Goal: Information Seeking & Learning: Learn about a topic

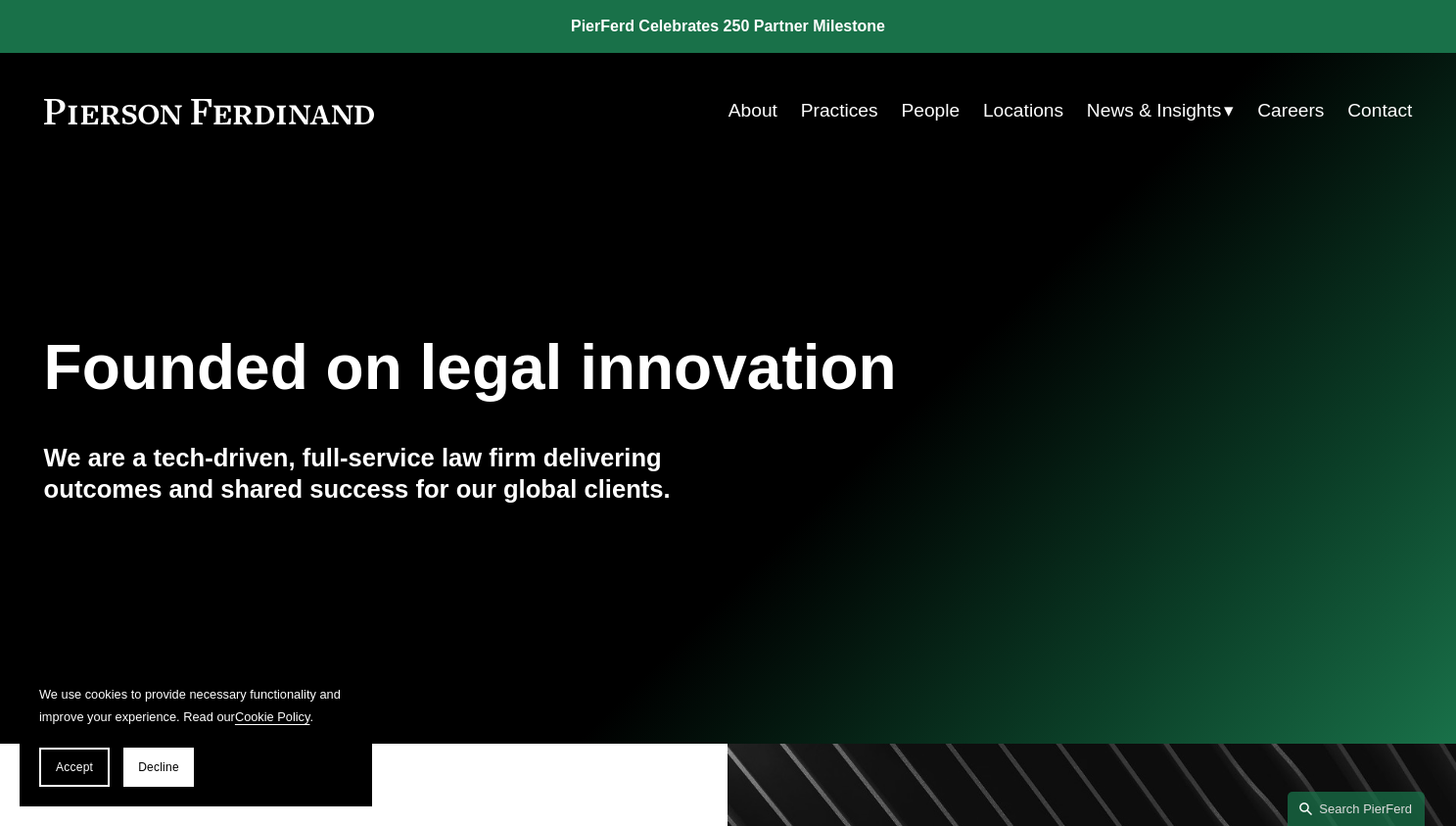
click at [668, 25] on link at bounding box center [728, 26] width 1456 height 53
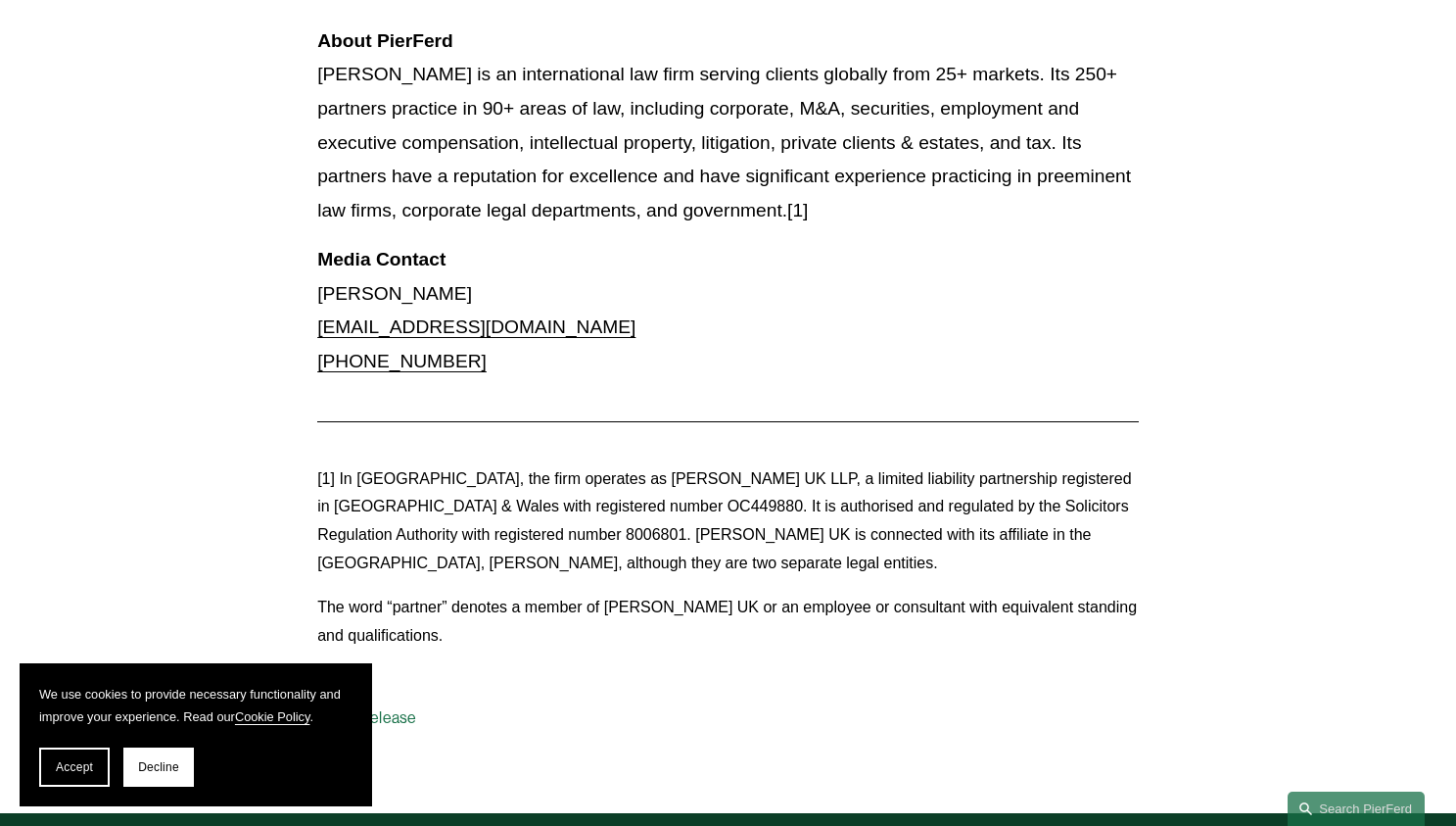
scroll to position [2351, 0]
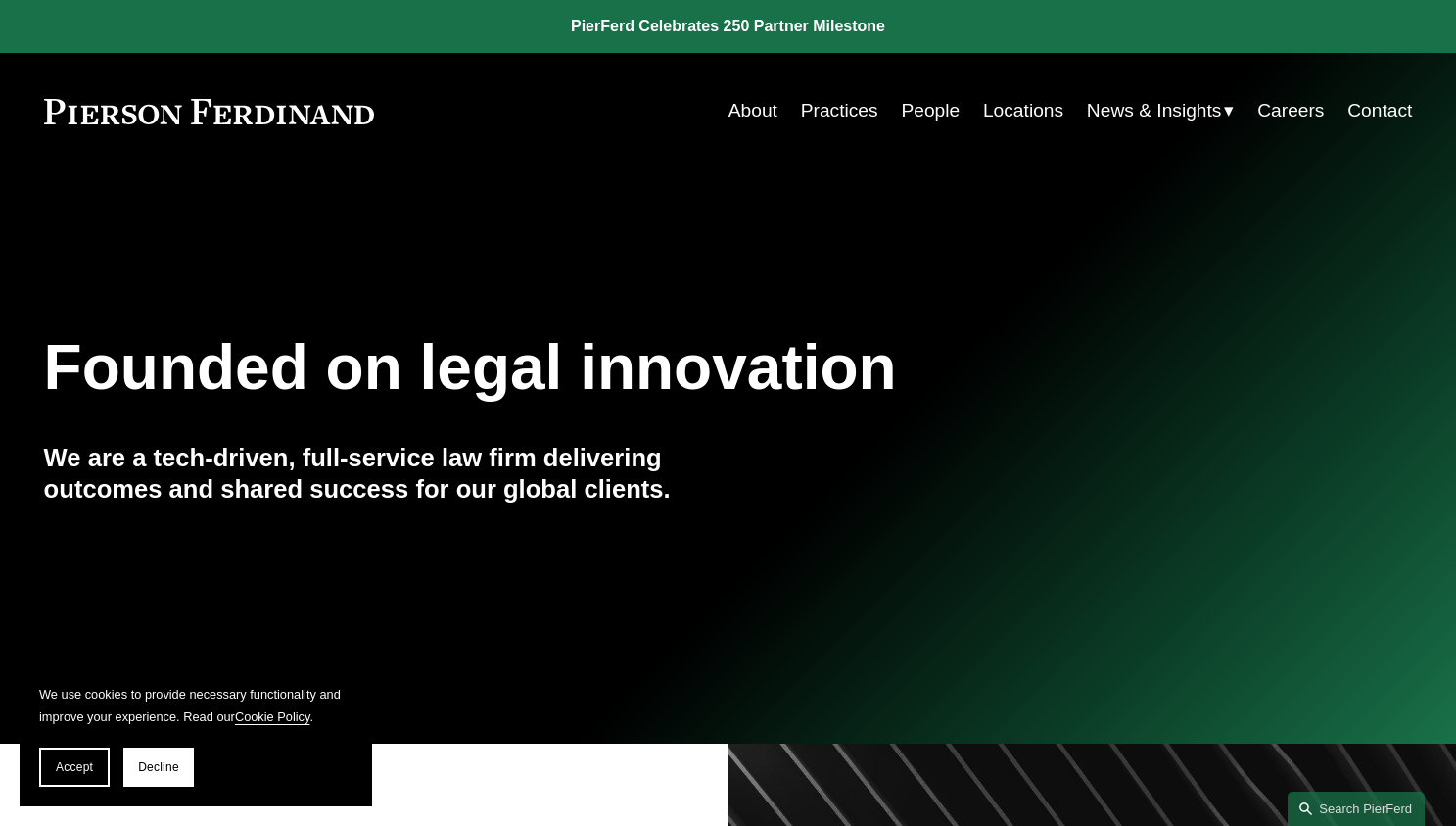
click at [747, 111] on link "About" at bounding box center [753, 110] width 49 height 37
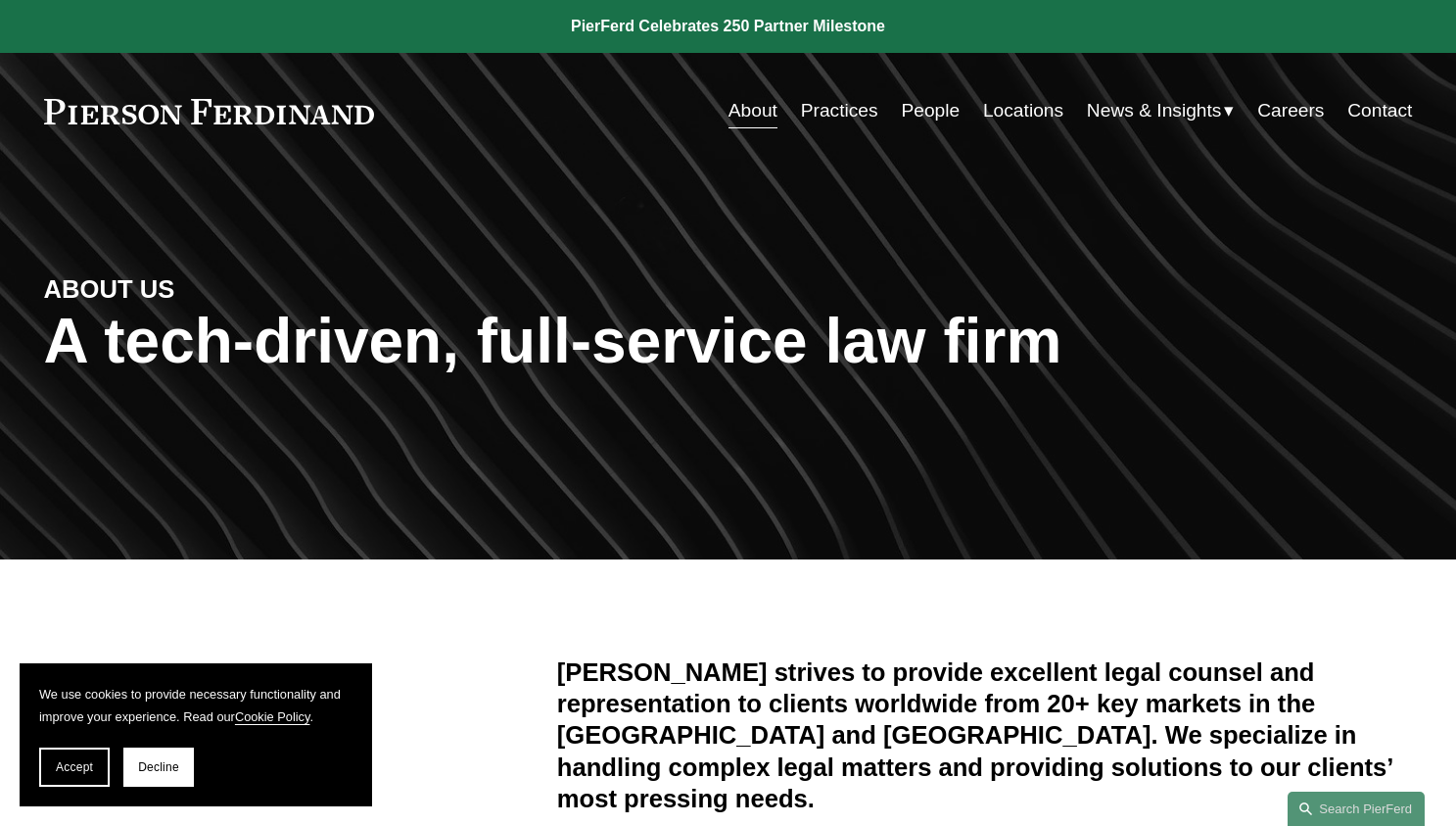
click at [336, 109] on link at bounding box center [209, 111] width 331 height 25
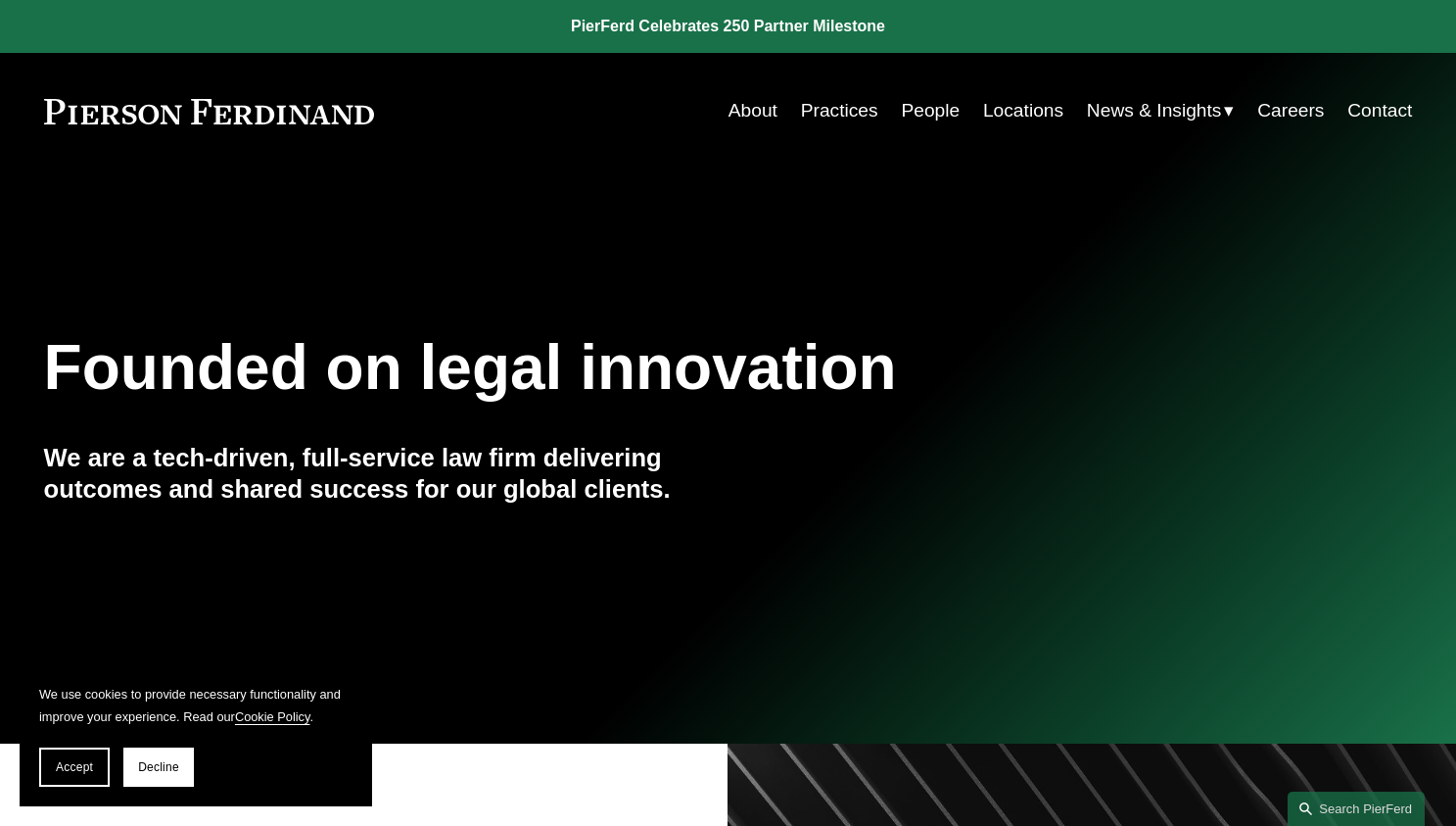
click at [847, 112] on link "Practices" at bounding box center [839, 110] width 77 height 37
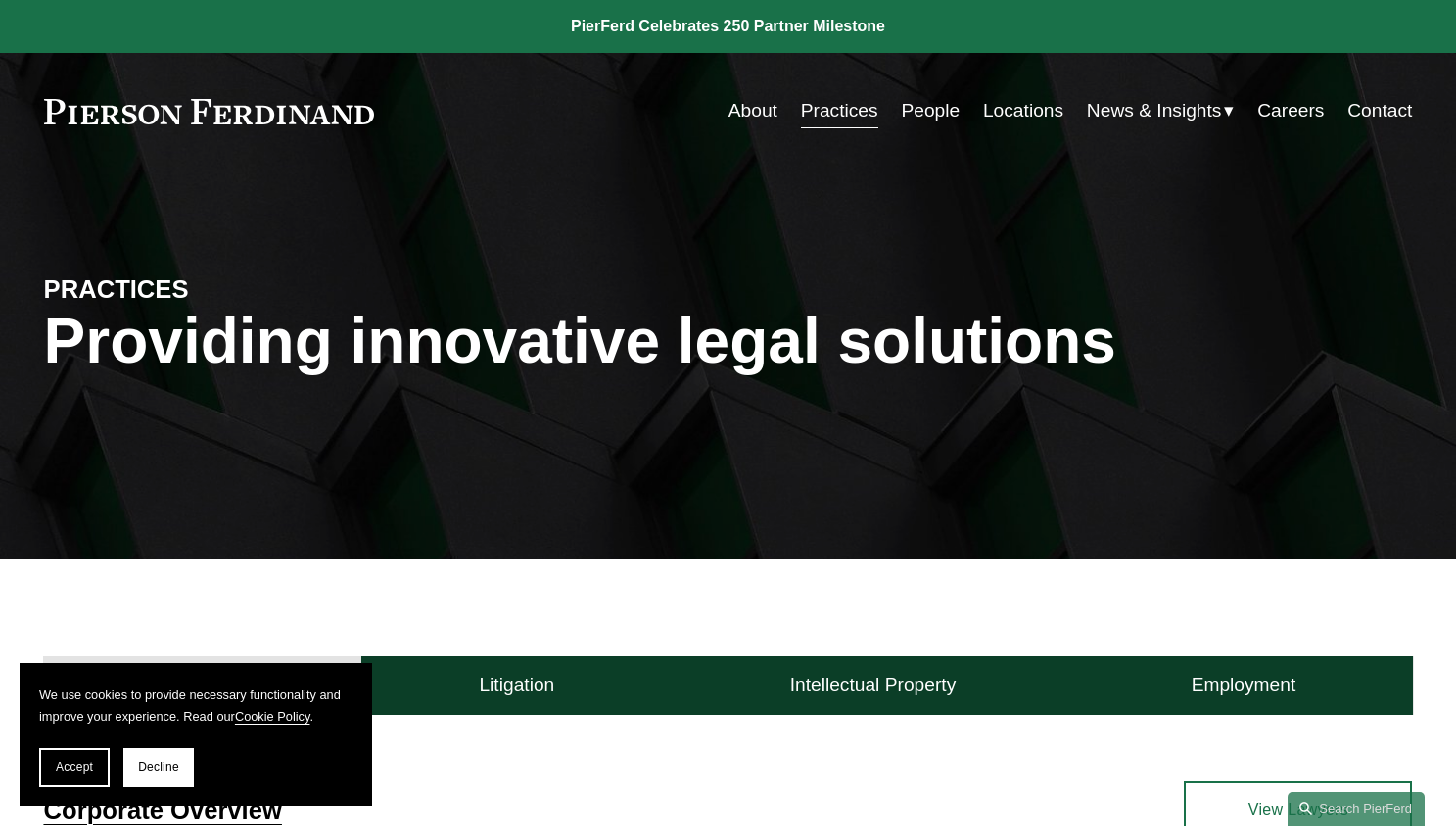
click at [0, 0] on span "News" at bounding box center [0, 0] width 0 height 0
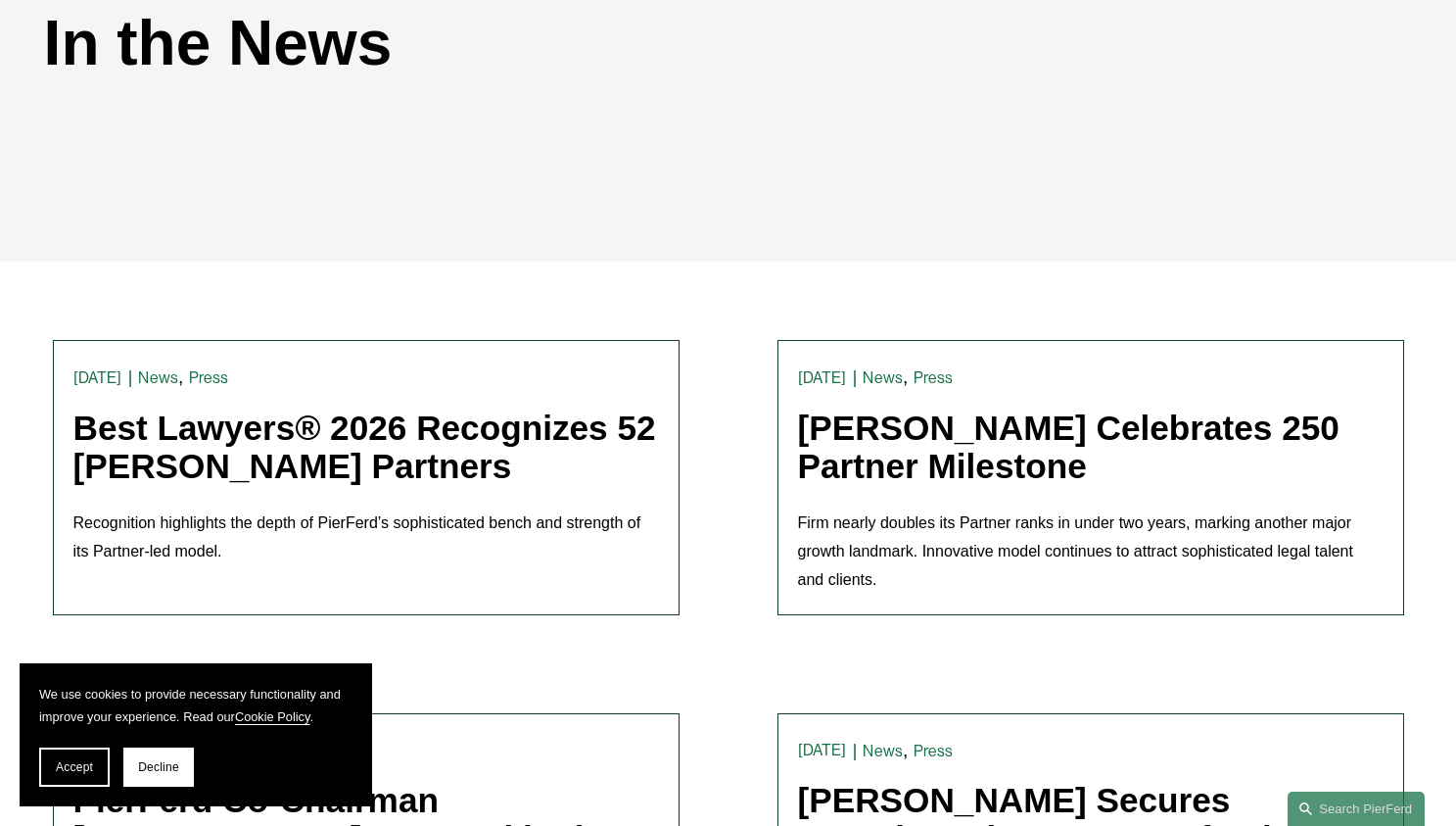
scroll to position [489, 0]
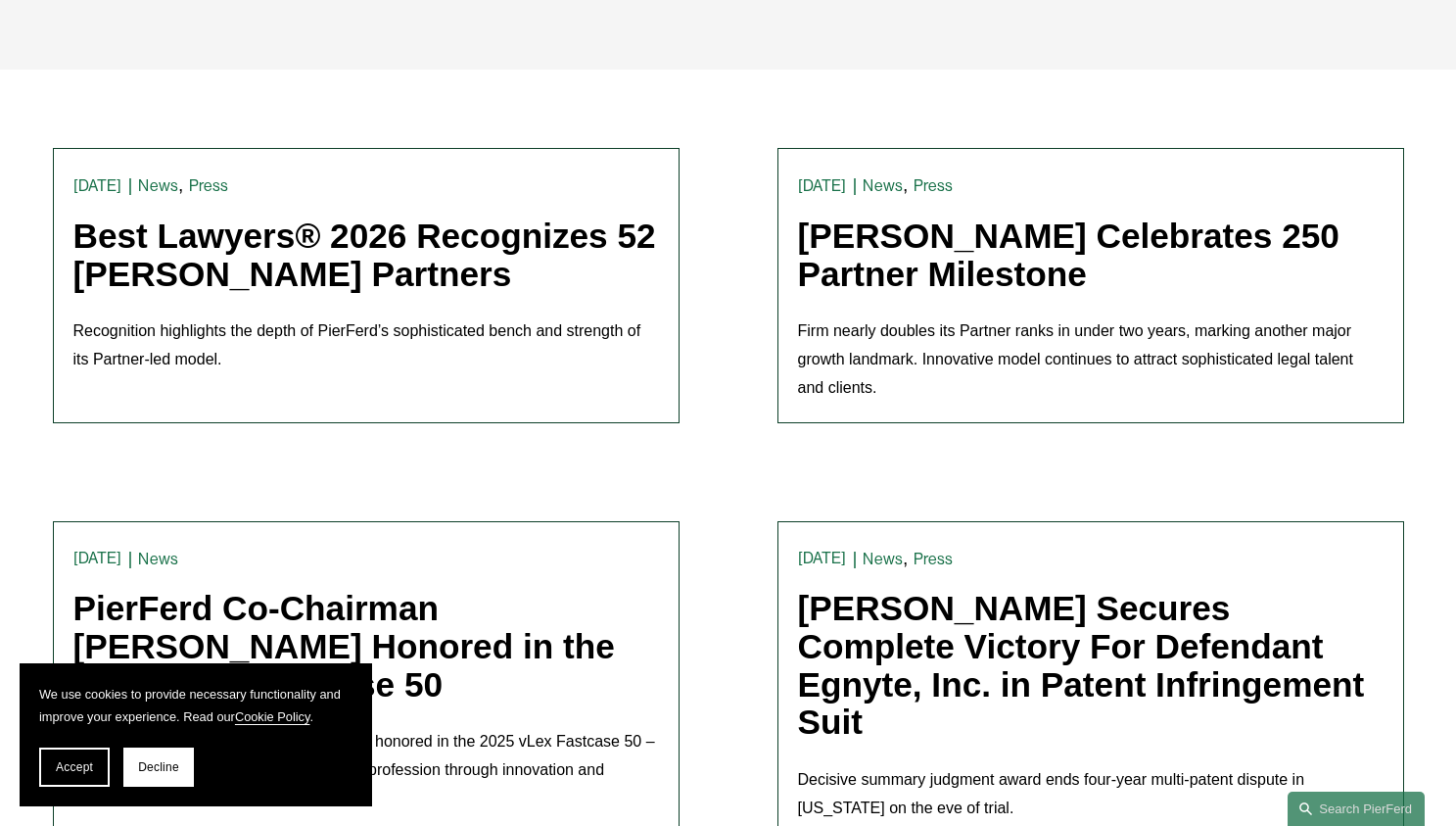
click at [474, 264] on link "Best Lawyers® 2026 Recognizes 52 [PERSON_NAME] Partners" at bounding box center [365, 255] width 583 height 76
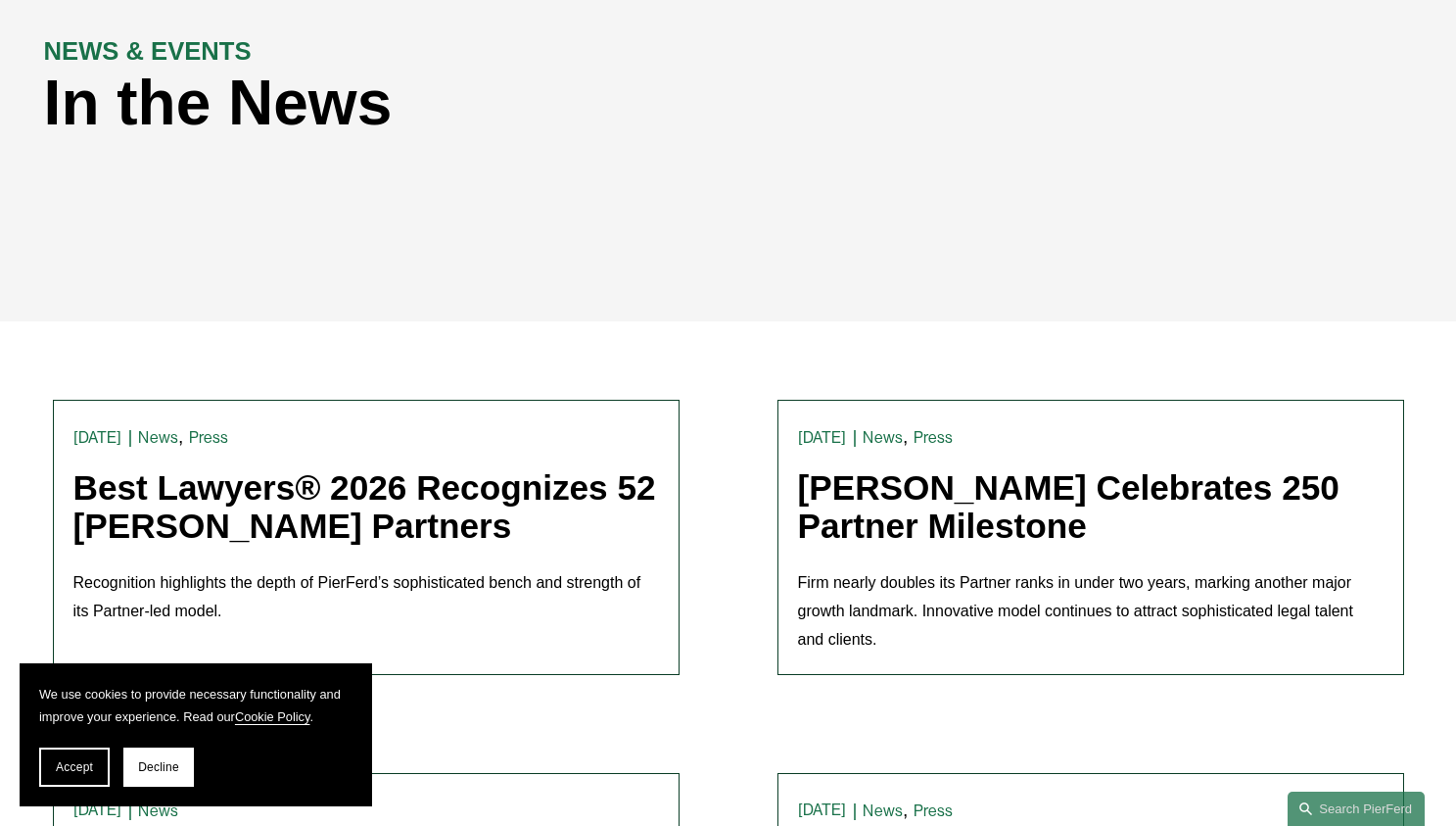
scroll to position [0, 0]
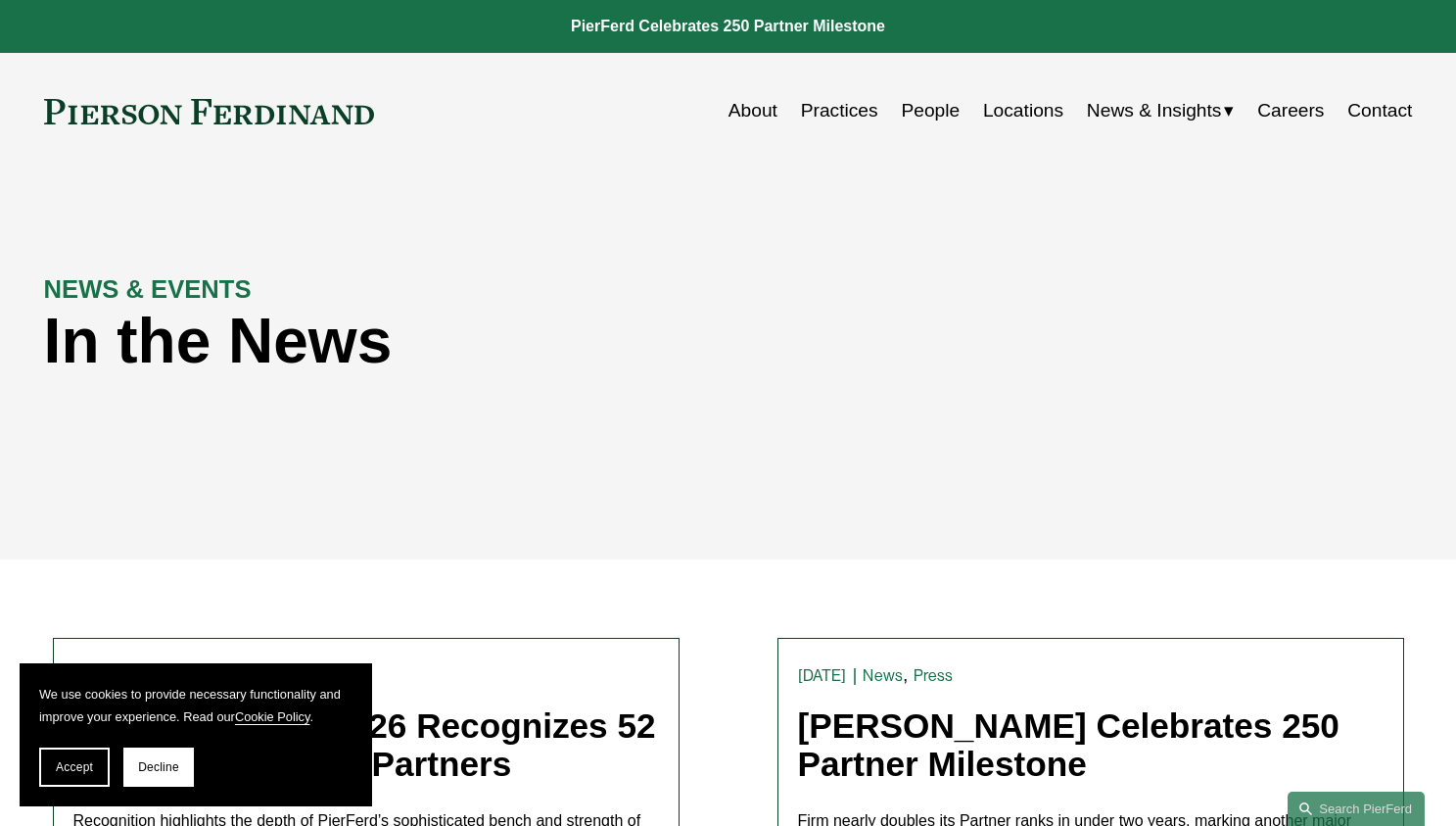
click at [751, 110] on link "About" at bounding box center [753, 110] width 49 height 37
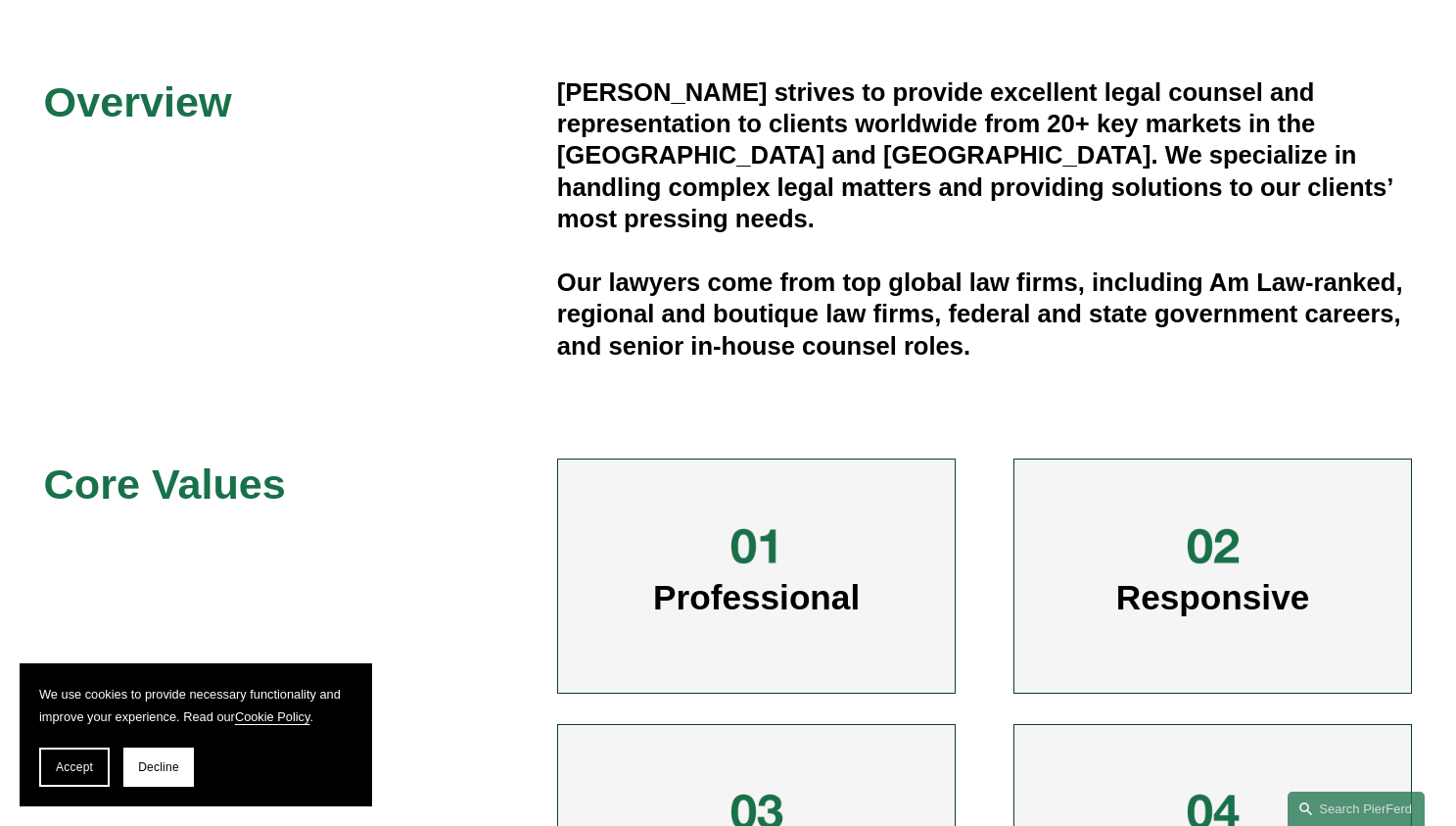
scroll to position [587, 0]
